Goal: Check status: Check status

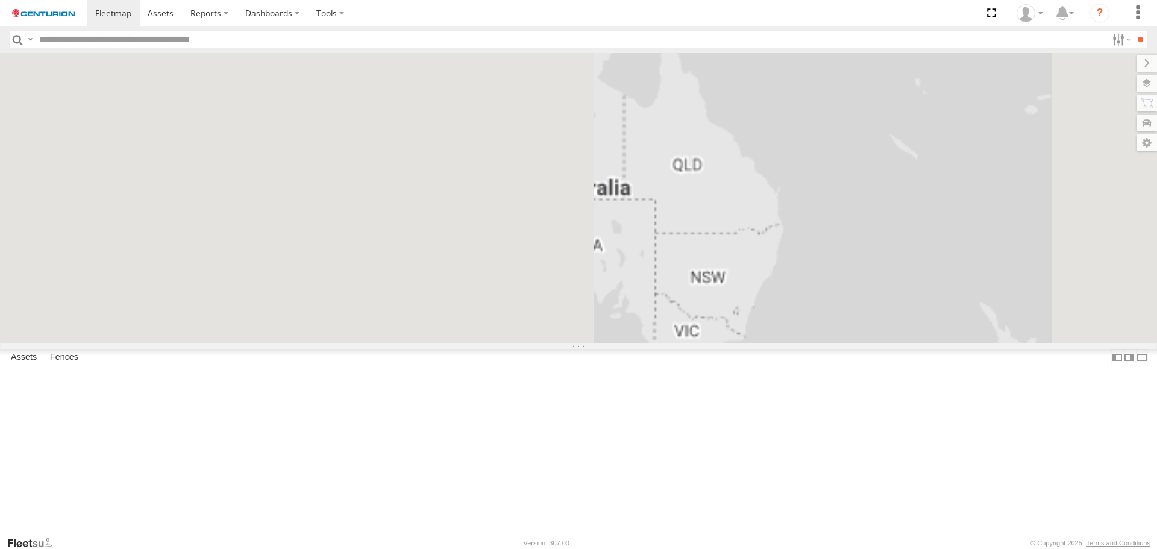
click at [106, 46] on input "text" at bounding box center [570, 39] width 1072 height 17
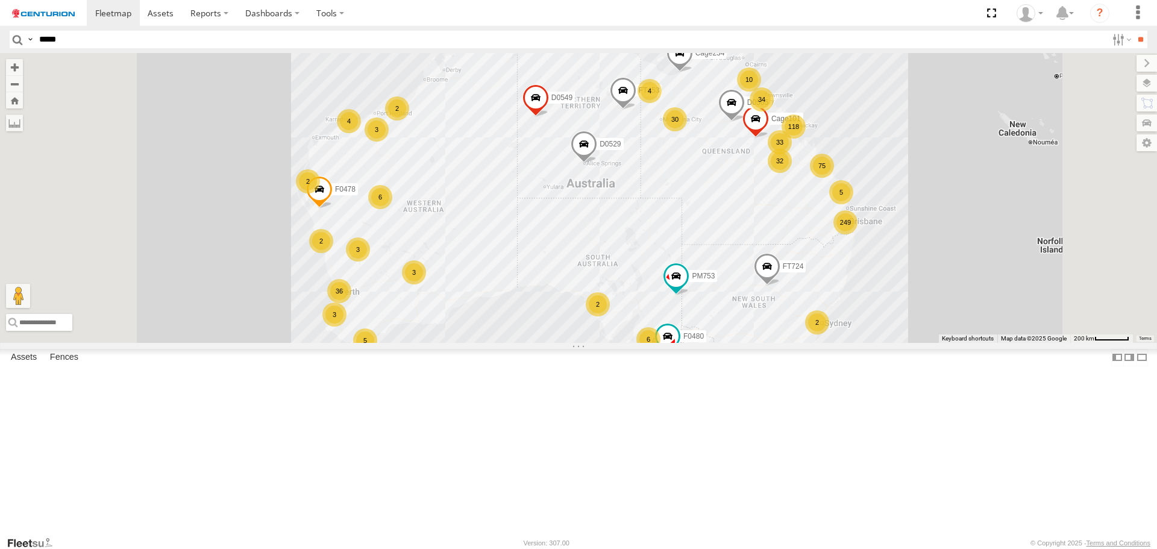
type input "*****"
click at [1133, 31] on input "**" at bounding box center [1140, 39] width 14 height 17
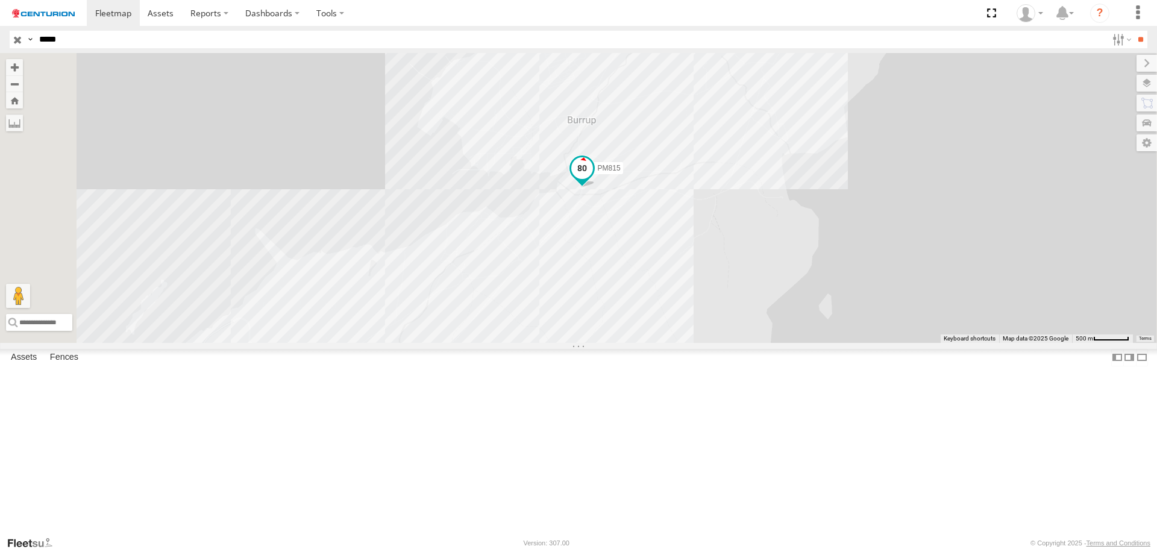
click at [595, 188] on span at bounding box center [582, 171] width 27 height 33
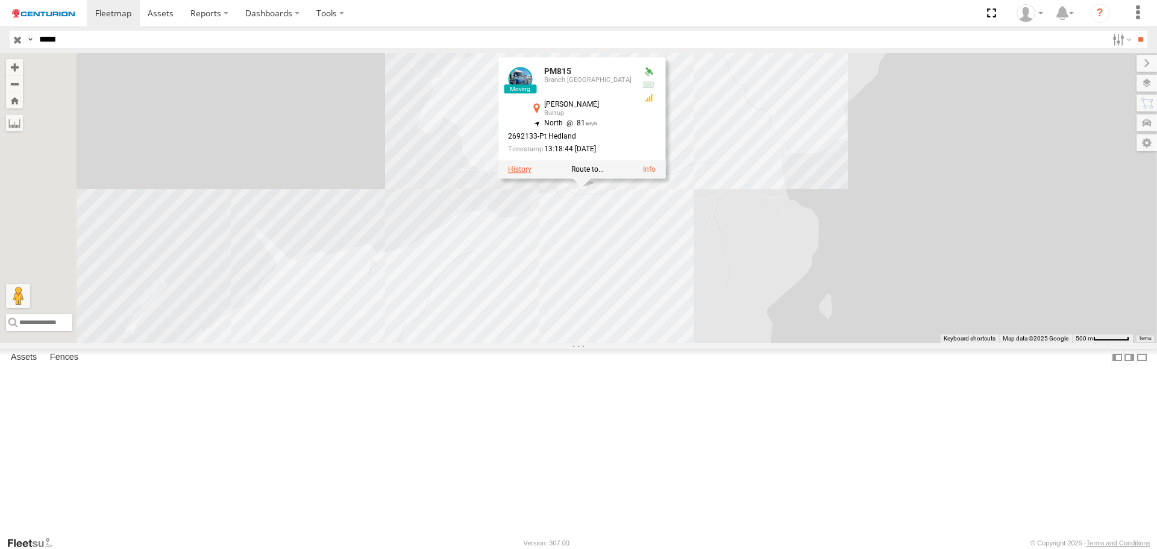
click at [531, 174] on label at bounding box center [519, 170] width 23 height 8
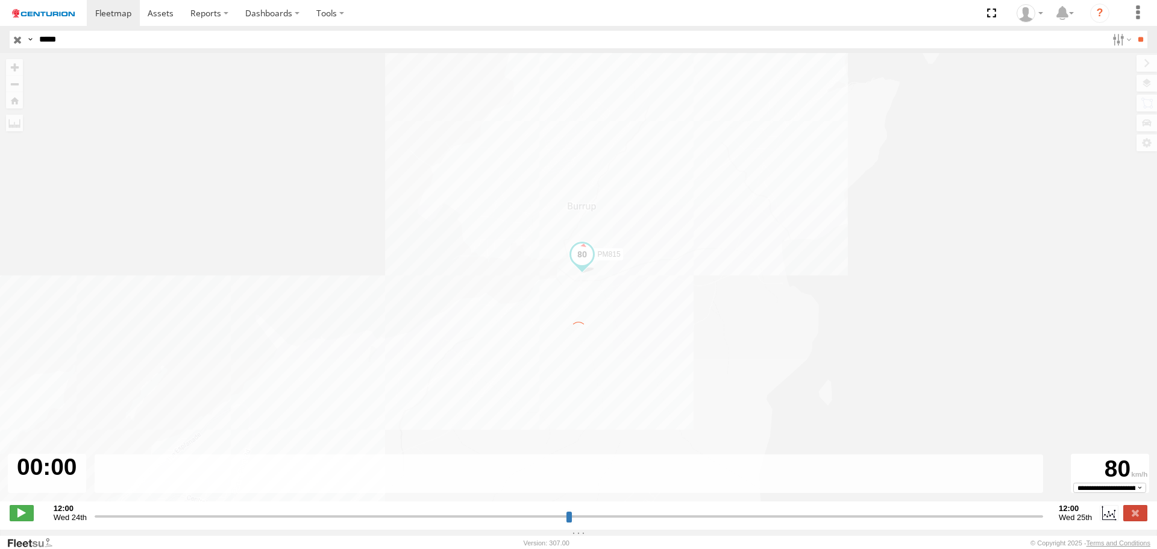
type input "**********"
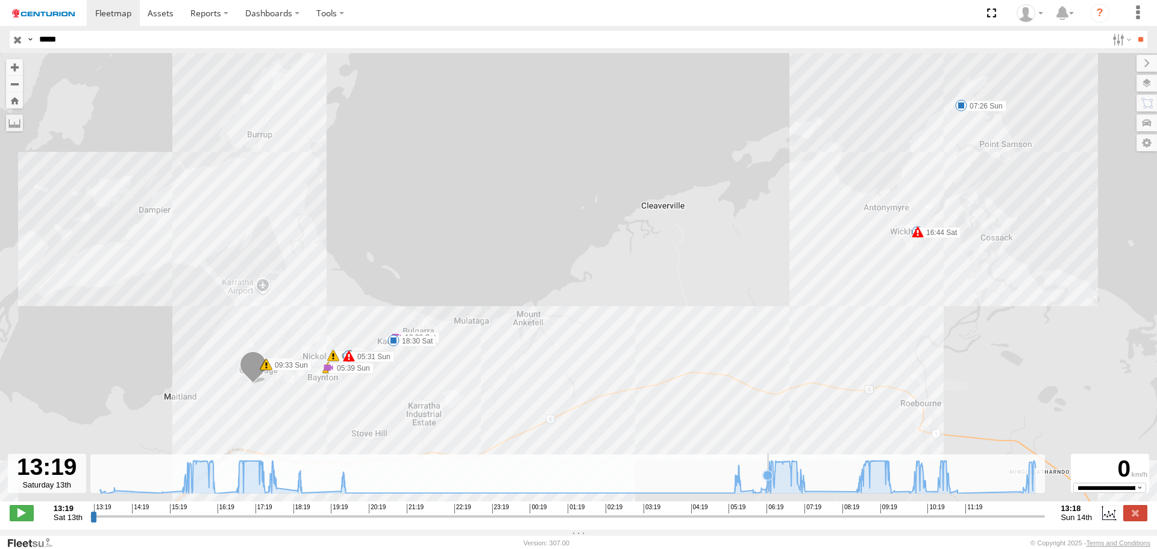
click at [768, 489] on icon at bounding box center [567, 476] width 947 height 33
click at [196, 493] on icon at bounding box center [567, 476] width 947 height 33
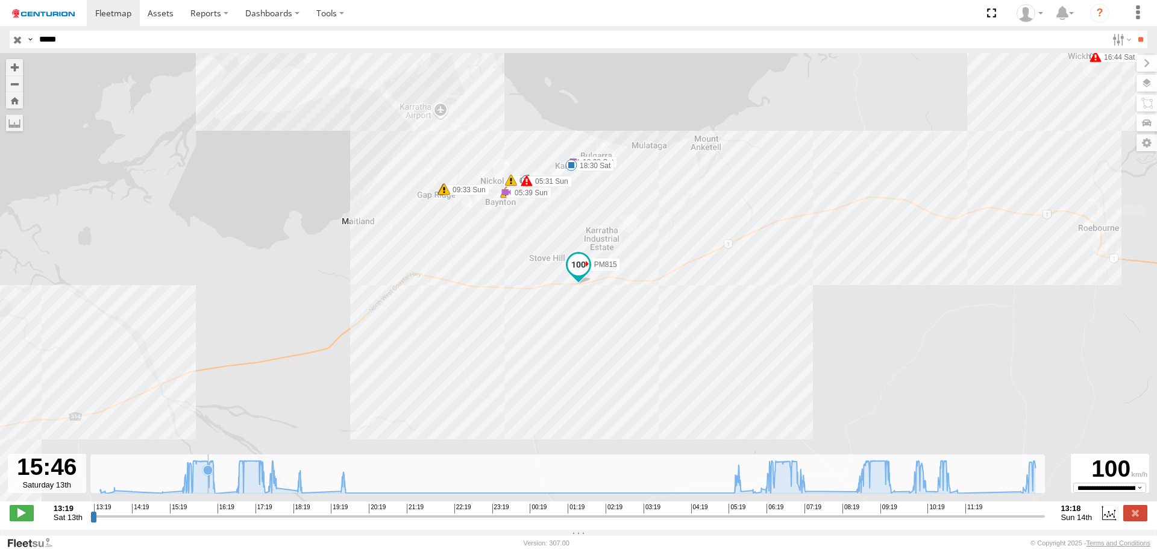
drag, startPoint x: 208, startPoint y: 495, endPoint x: 214, endPoint y: 496, distance: 6.3
click at [209, 493] on g at bounding box center [567, 476] width 947 height 33
click at [220, 497] on icon at bounding box center [214, 493] width 12 height 12
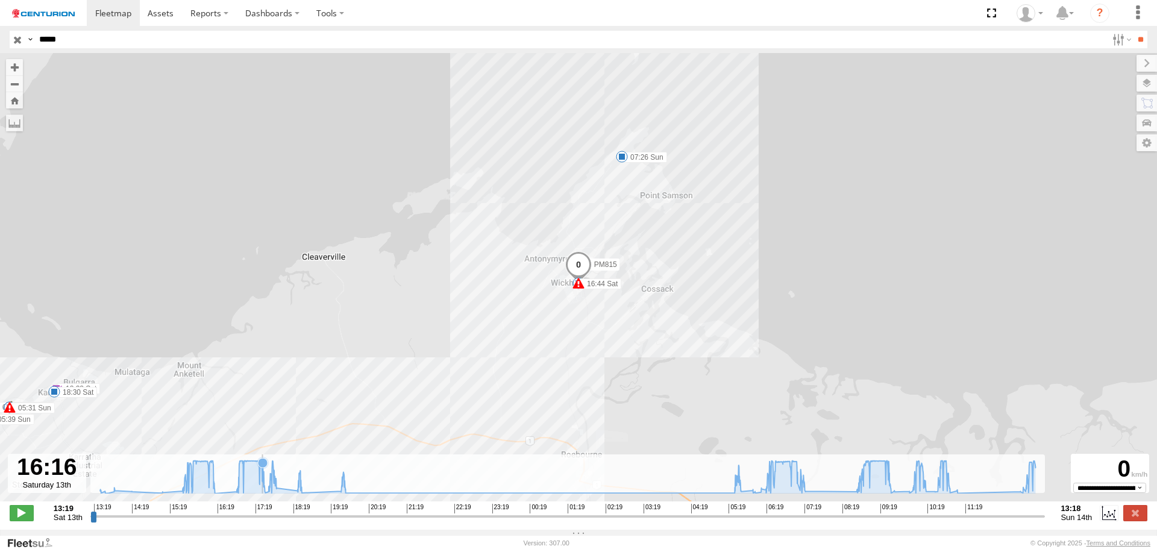
click at [265, 468] on icon at bounding box center [263, 463] width 10 height 10
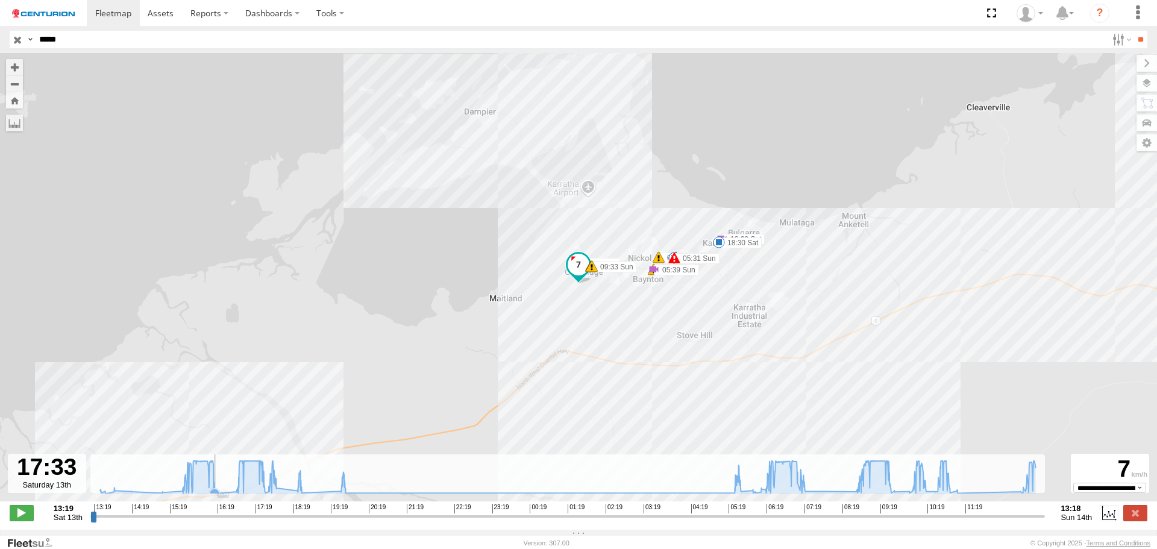
click at [217, 496] on icon at bounding box center [215, 494] width 10 height 10
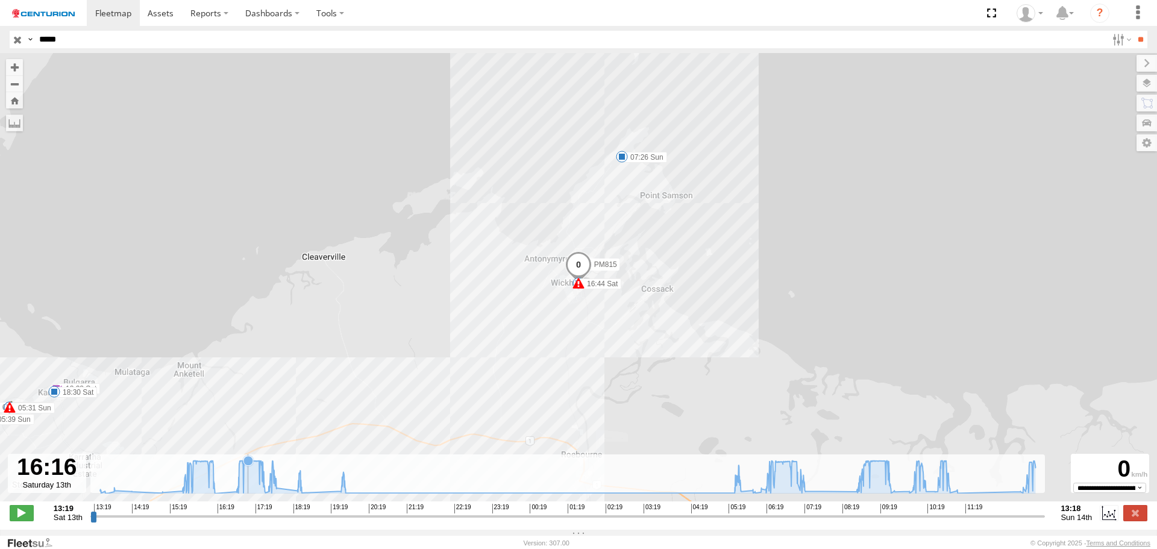
click at [248, 493] on icon at bounding box center [567, 476] width 947 height 33
click at [268, 494] on icon at bounding box center [268, 492] width 10 height 10
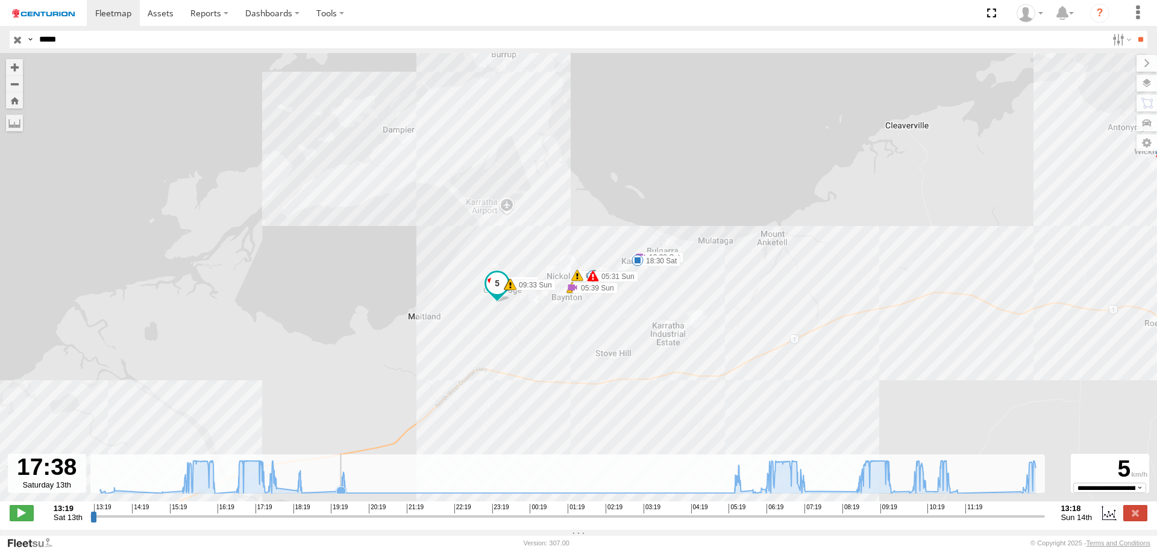
click at [341, 492] on icon at bounding box center [341, 491] width 12 height 12
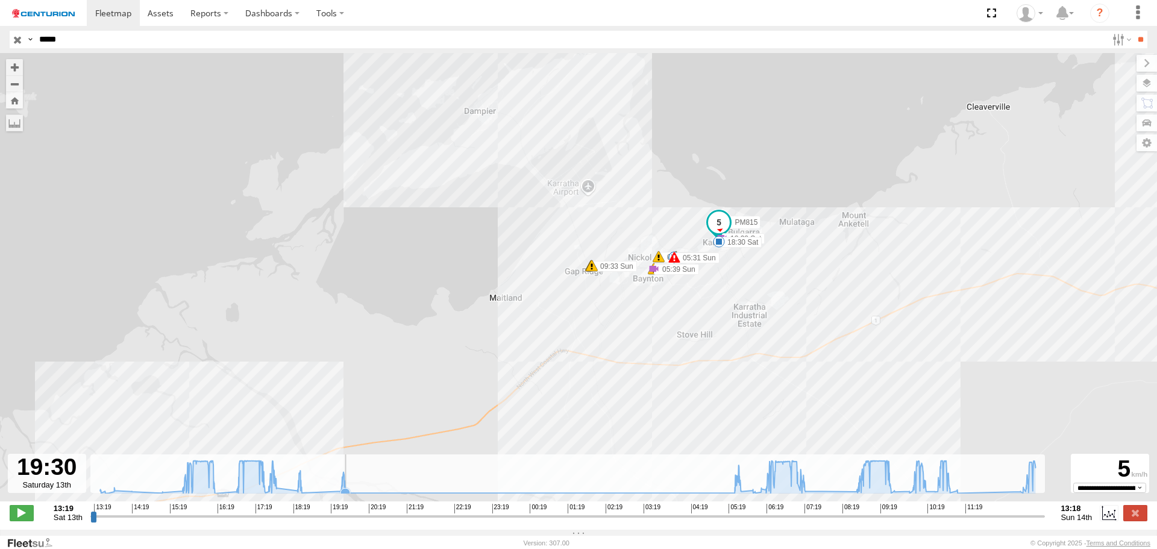
click at [350, 493] on icon at bounding box center [567, 476] width 947 height 33
click at [730, 498] on icon at bounding box center [735, 493] width 10 height 10
click at [742, 501] on div "PM815 16:18 Sat 16:44 Sat 17:30 Sat 17:50 Sat 17:52 Sat 17:53 Sat 18:22 Sat 18:…" at bounding box center [578, 283] width 1157 height 461
click at [742, 492] on icon at bounding box center [740, 491] width 12 height 12
click at [747, 496] on icon at bounding box center [752, 490] width 12 height 12
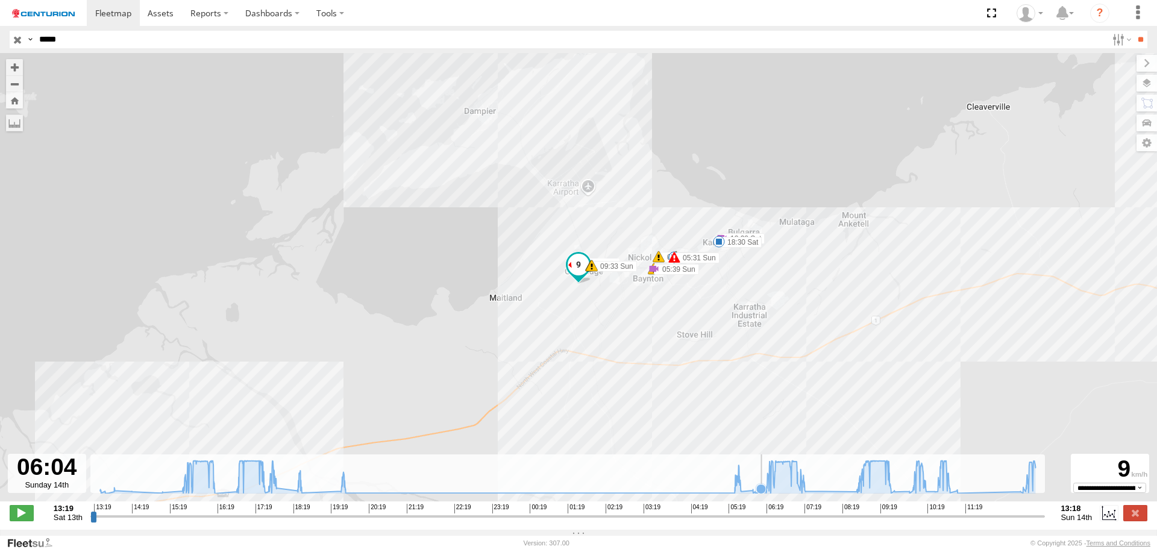
click at [763, 493] on icon at bounding box center [761, 489] width 10 height 10
click at [777, 493] on icon at bounding box center [567, 476] width 947 height 33
click at [790, 493] on icon at bounding box center [567, 476] width 947 height 33
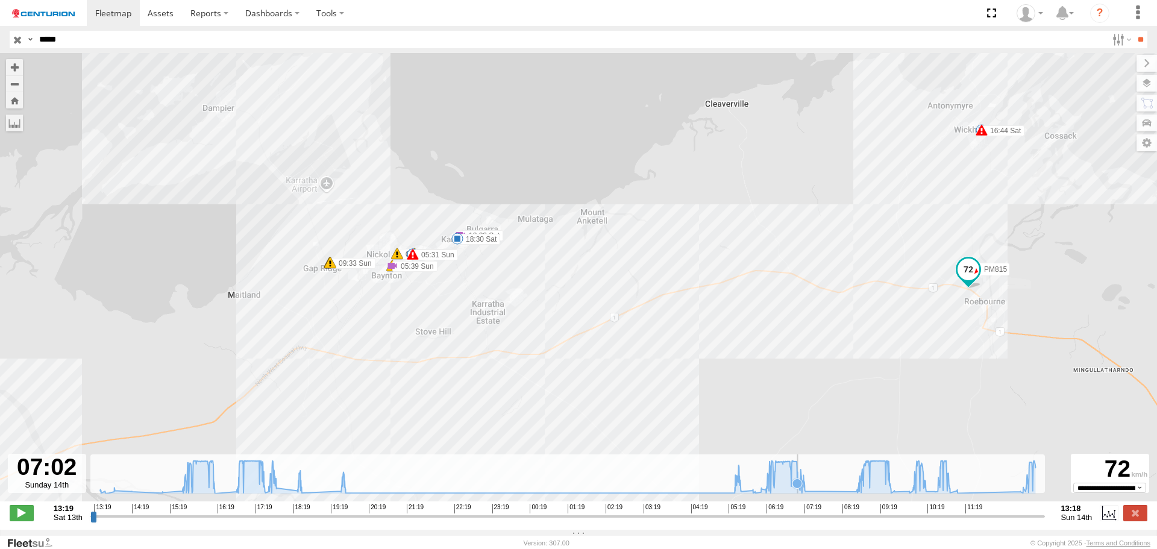
click at [806, 493] on g at bounding box center [567, 476] width 947 height 33
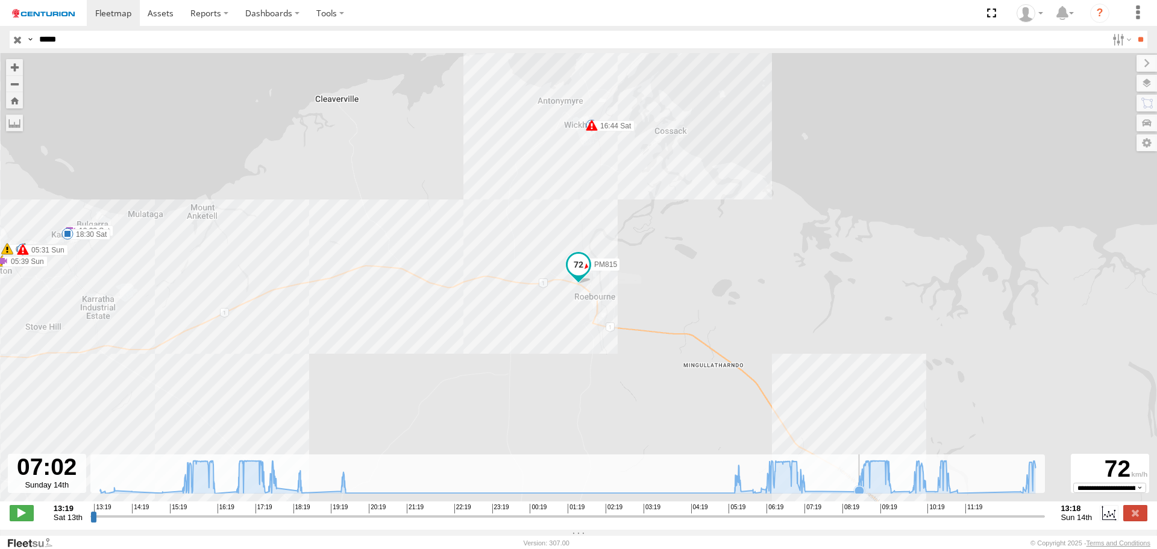
click at [859, 495] on icon at bounding box center [859, 491] width 10 height 10
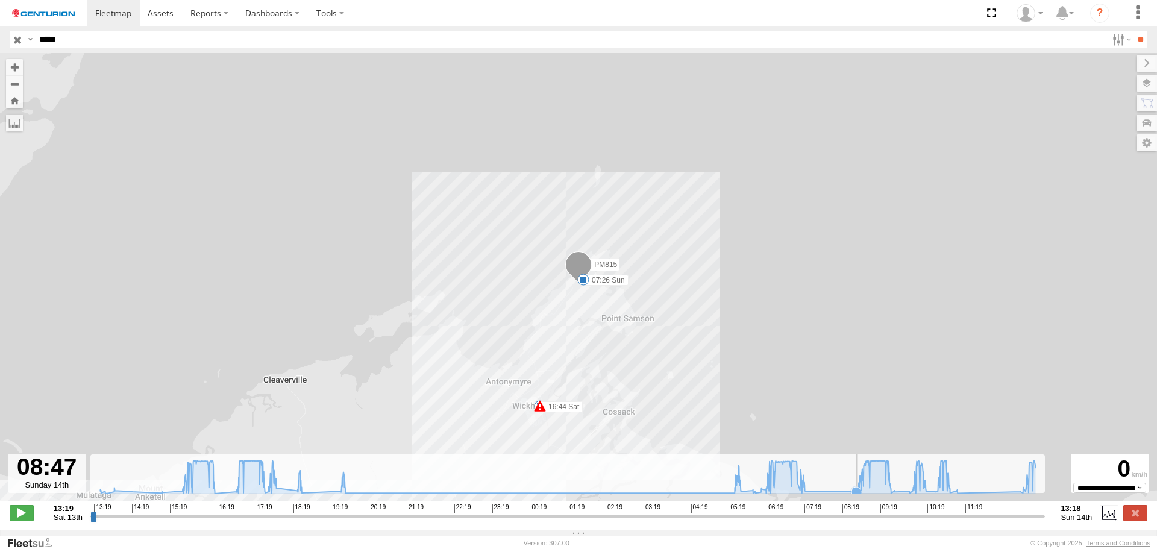
click at [853, 491] on icon at bounding box center [567, 476] width 947 height 33
click at [806, 489] on icon at bounding box center [567, 476] width 947 height 33
click at [806, 492] on icon at bounding box center [805, 491] width 12 height 12
click at [807, 495] on icon at bounding box center [806, 491] width 10 height 10
